Goal: Navigation & Orientation: Find specific page/section

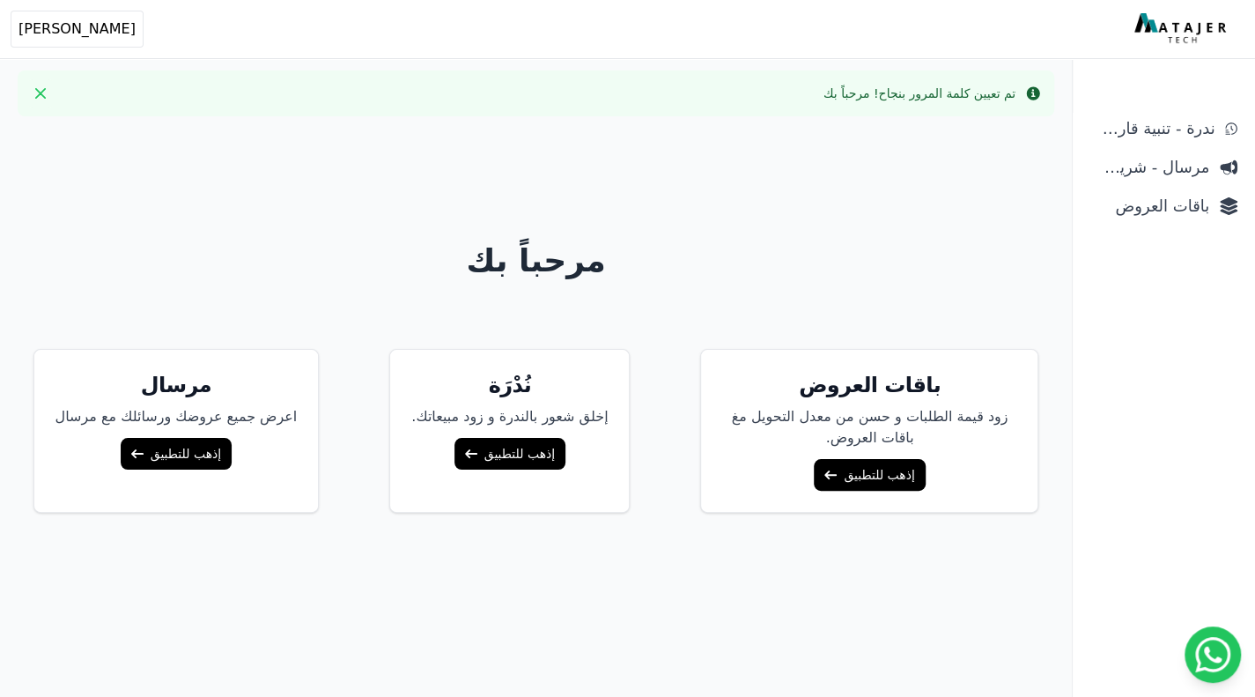
click at [842, 478] on link "إذهب للتطبيق" at bounding box center [869, 475] width 111 height 32
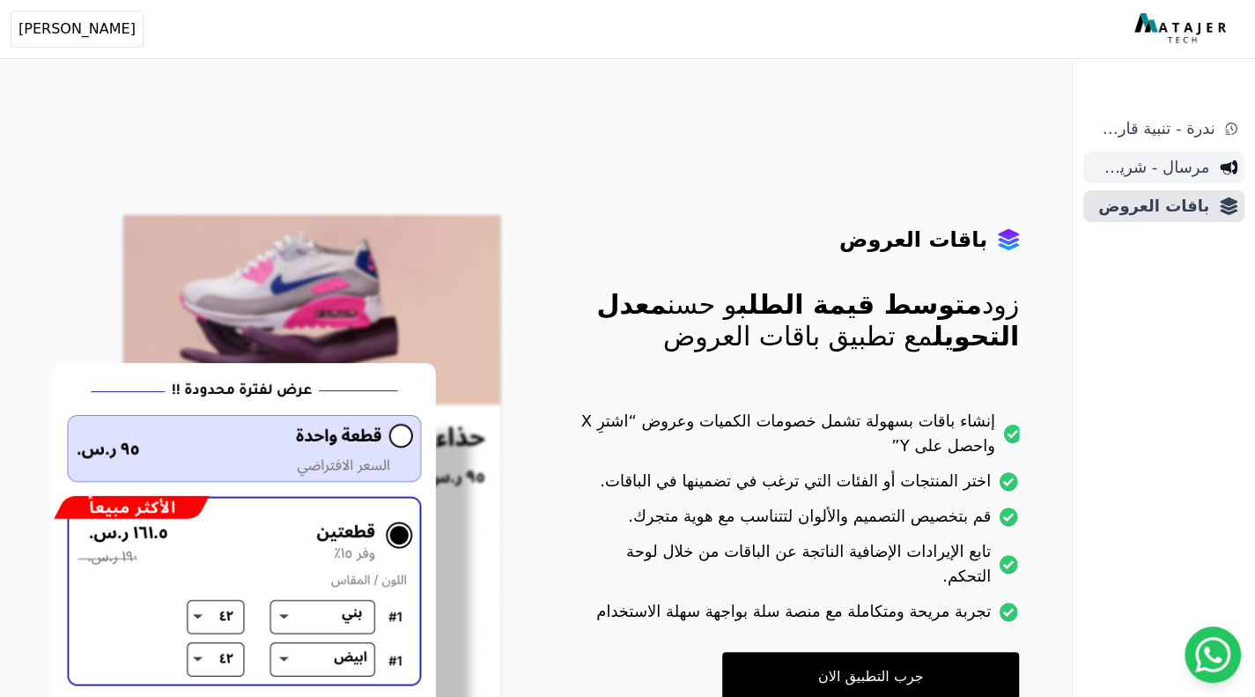
click at [1152, 175] on span "مرسال - شريط دعاية" at bounding box center [1150, 167] width 119 height 25
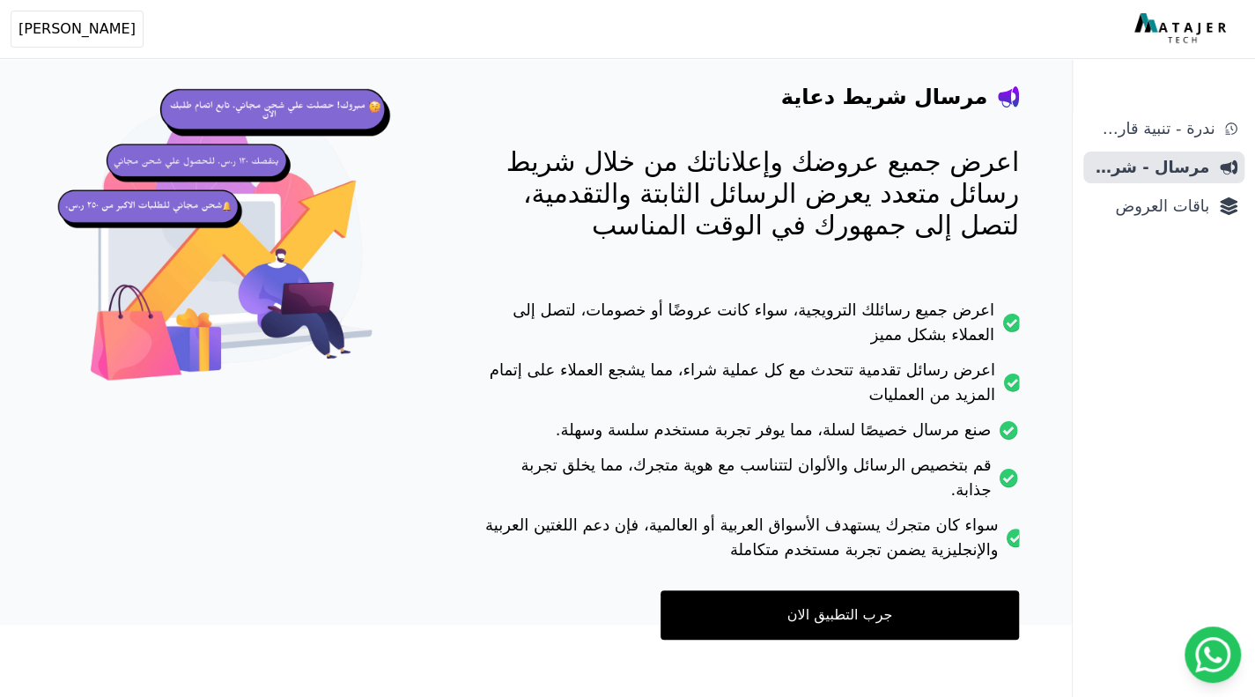
scroll to position [144, 0]
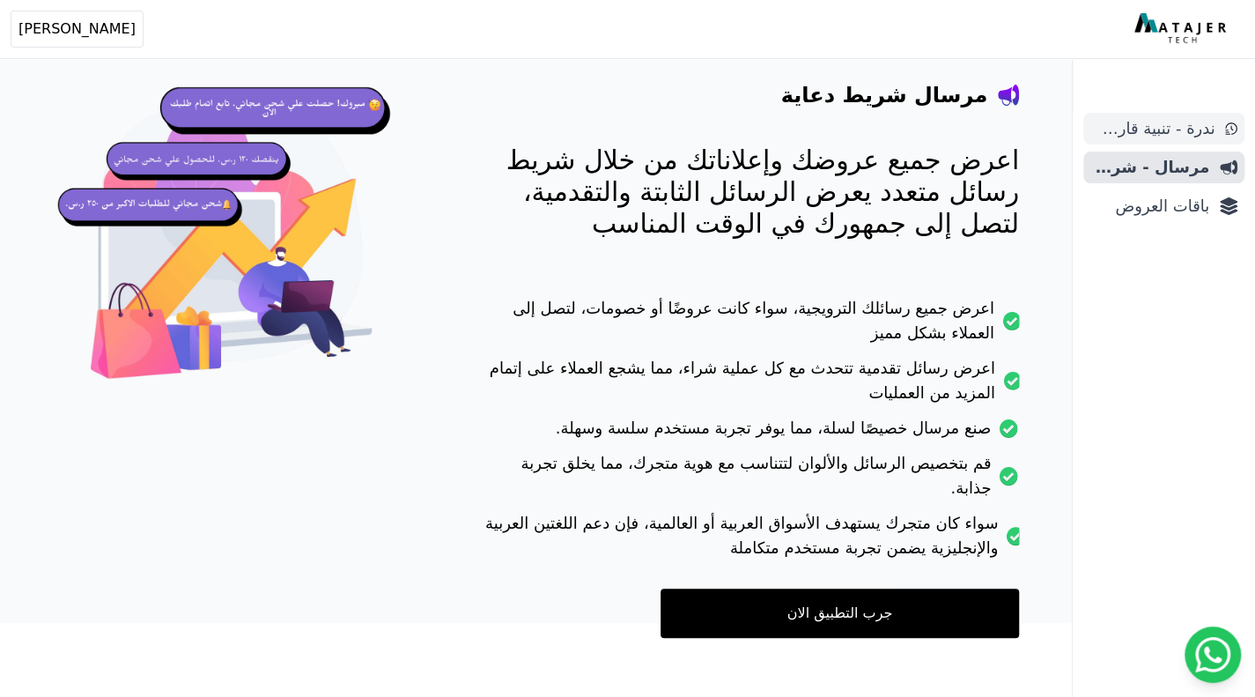
click at [1191, 115] on link "ندرة - تنبية قارب علي النفاذ" at bounding box center [1164, 129] width 161 height 32
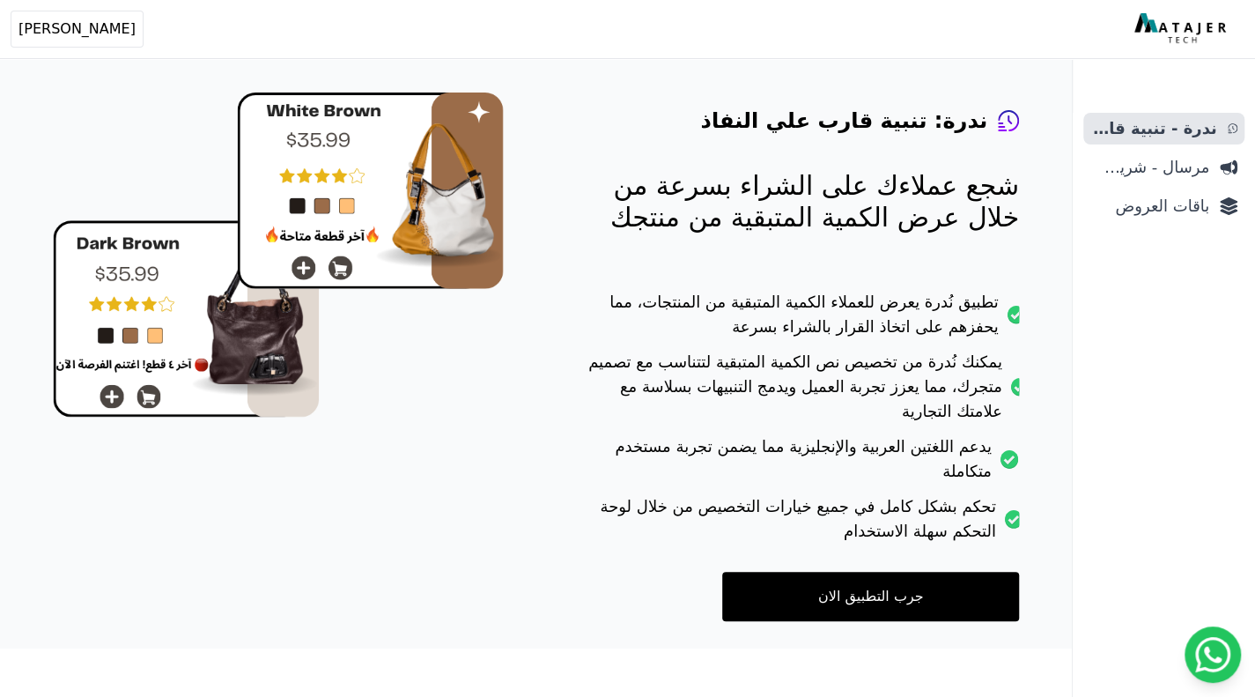
scroll to position [127, 0]
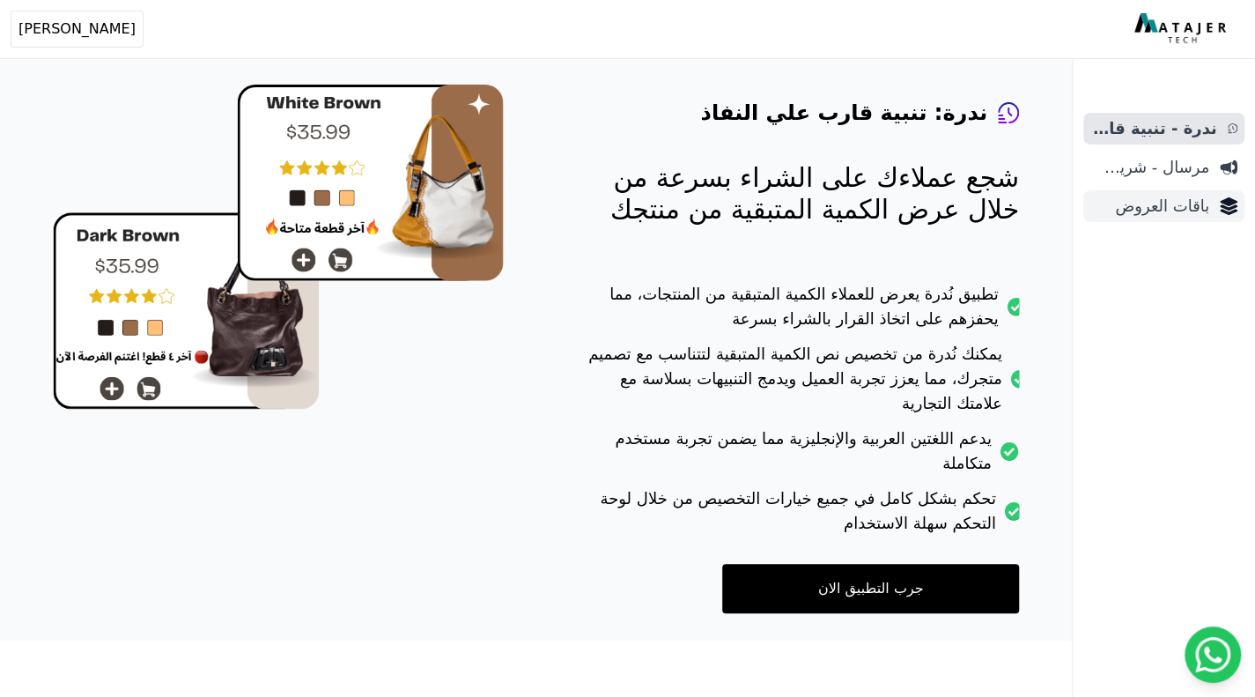
click at [1159, 211] on span "باقات العروض" at bounding box center [1150, 206] width 119 height 25
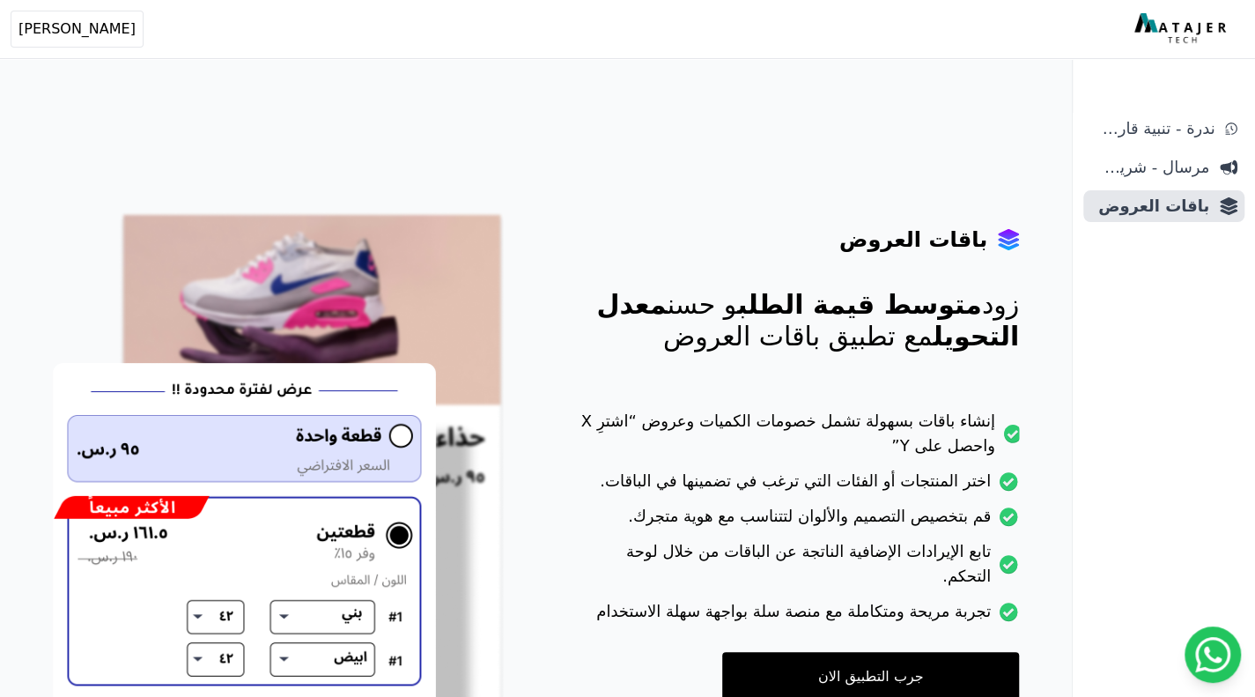
click at [855, 652] on link "جرب التطبيق الان" at bounding box center [870, 676] width 297 height 49
